Goal: Task Accomplishment & Management: Manage account settings

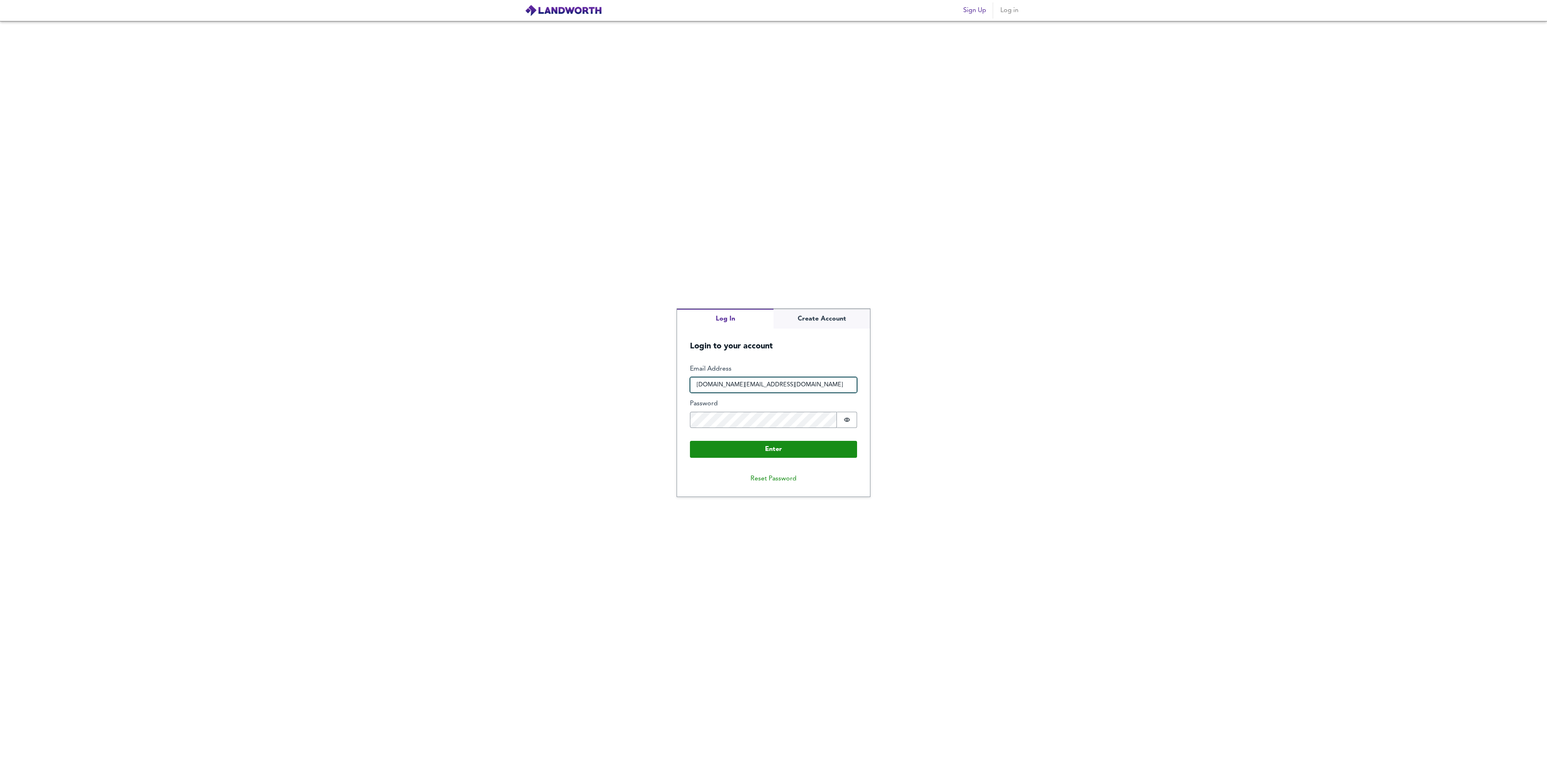
click at [793, 379] on input "[DOMAIN_NAME][EMAIL_ADDRESS][DOMAIN_NAME]" at bounding box center [774, 385] width 167 height 16
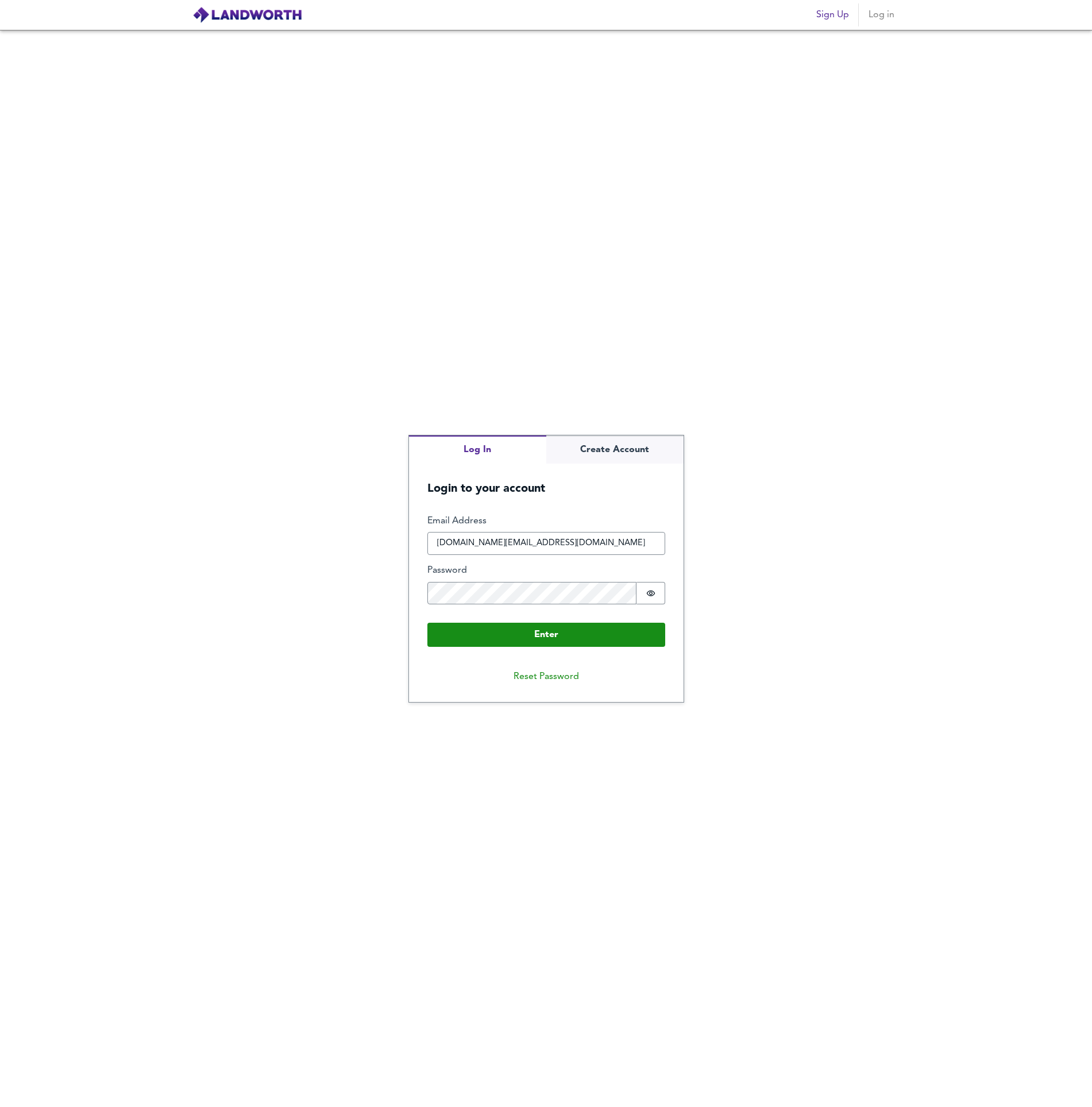
click at [742, 644] on div "Log In Create Account Login to your account Enter Email Address p.kim@jai-a.com…" at bounding box center [546, 568] width 1092 height 1077
click at [380, 593] on div "Log In Create Account Login to your account Enter Email Address p.kim@jai-a.com…" at bounding box center [546, 568] width 1092 height 1077
click at [535, 544] on input "p.kim@jai-a.com" at bounding box center [546, 543] width 238 height 23
drag, startPoint x: 538, startPoint y: 545, endPoint x: 416, endPoint y: 546, distance: 122.0
click at [416, 546] on form "Enter Email Address p.kim@jai-a.com Password Password is hidden Buffer Enter" at bounding box center [547, 581] width 275 height 169
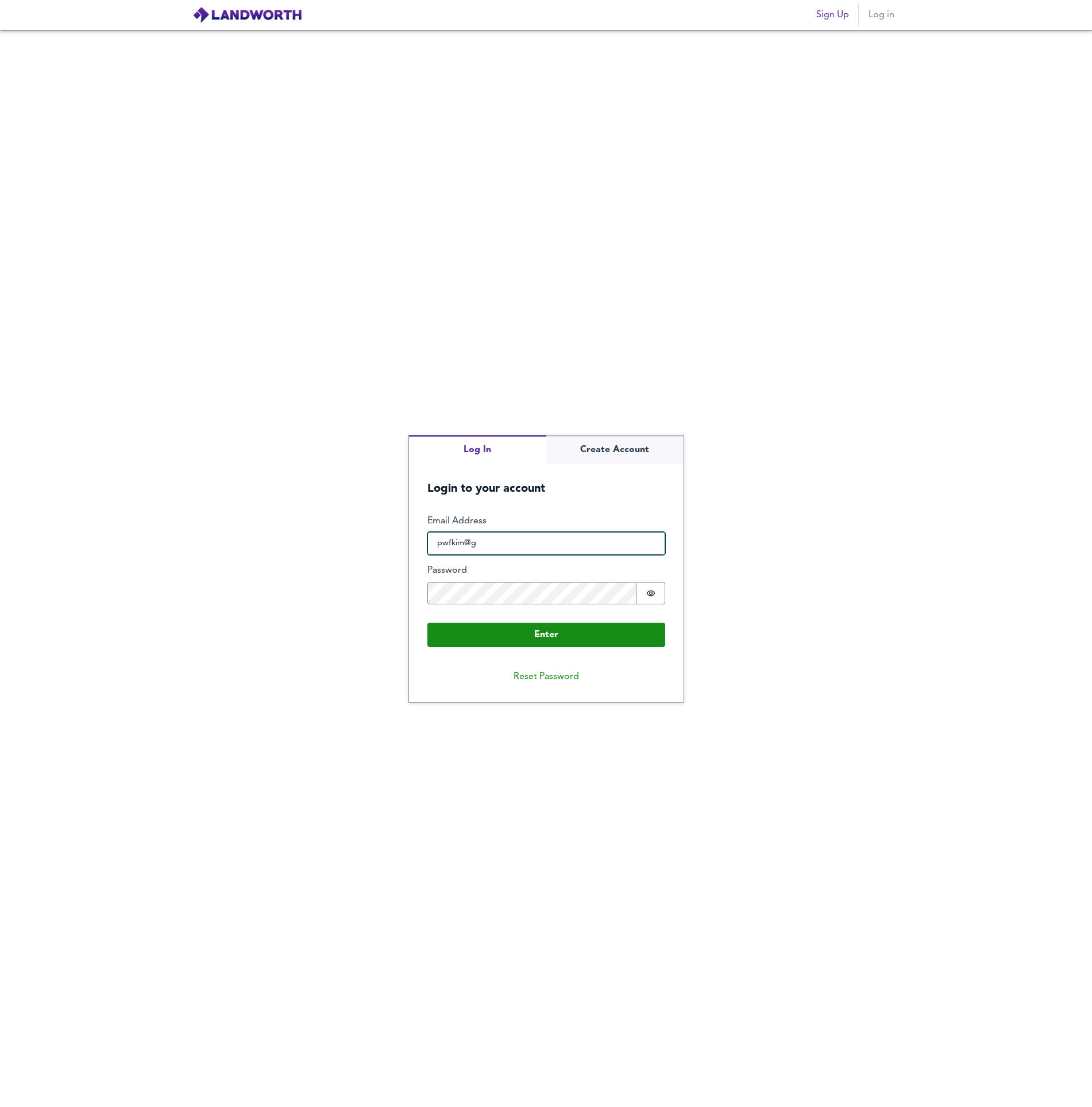
click at [493, 546] on input "pwfkim@g" at bounding box center [546, 543] width 238 height 23
click at [505, 542] on input "pwfkim@g" at bounding box center [546, 543] width 238 height 23
click at [468, 543] on input "pwfkim@g" at bounding box center [546, 543] width 238 height 23
drag, startPoint x: 469, startPoint y: 543, endPoint x: 517, endPoint y: 541, distance: 48.0
click at [517, 541] on input "pwfkim@g" at bounding box center [546, 543] width 238 height 23
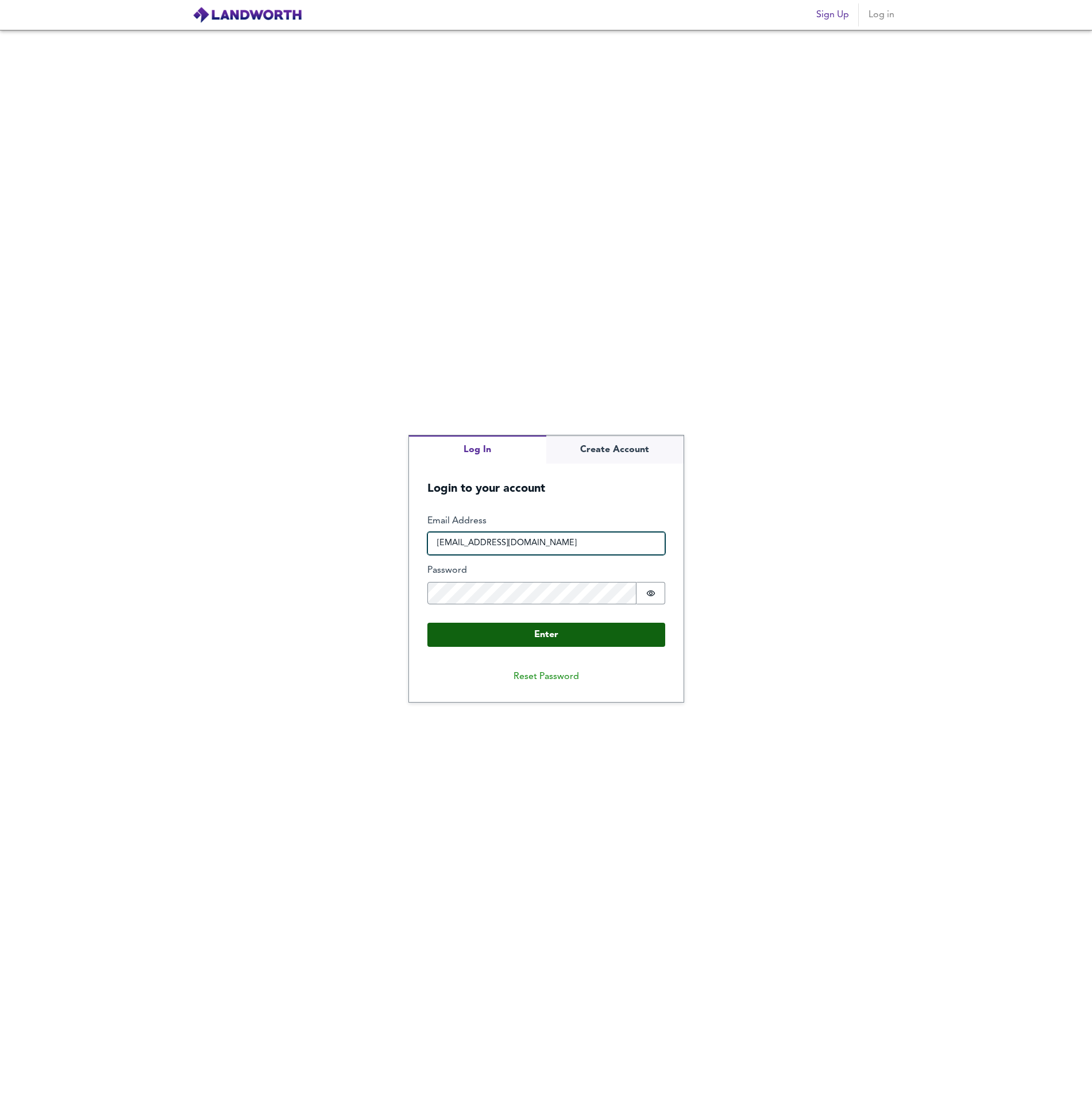
type input "pwfkim@naver.com"
click at [588, 633] on button "Enter" at bounding box center [546, 634] width 238 height 24
